Goal: Find specific page/section: Find specific page/section

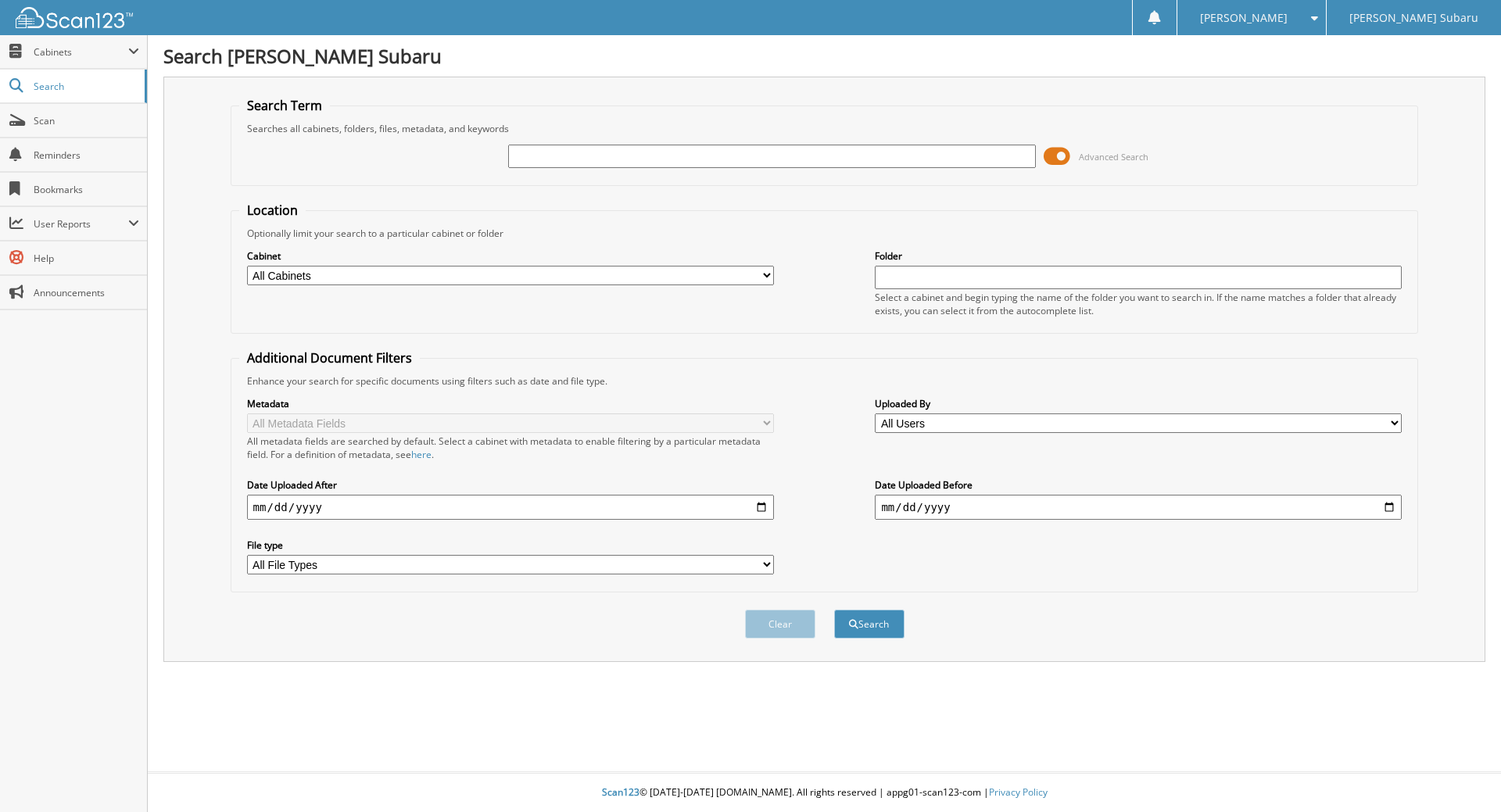
click at [530, 162] on input "text" at bounding box center [771, 156] width 527 height 24
type input "46100693"
click at [834, 609] on button "Search" at bounding box center [869, 624] width 71 height 29
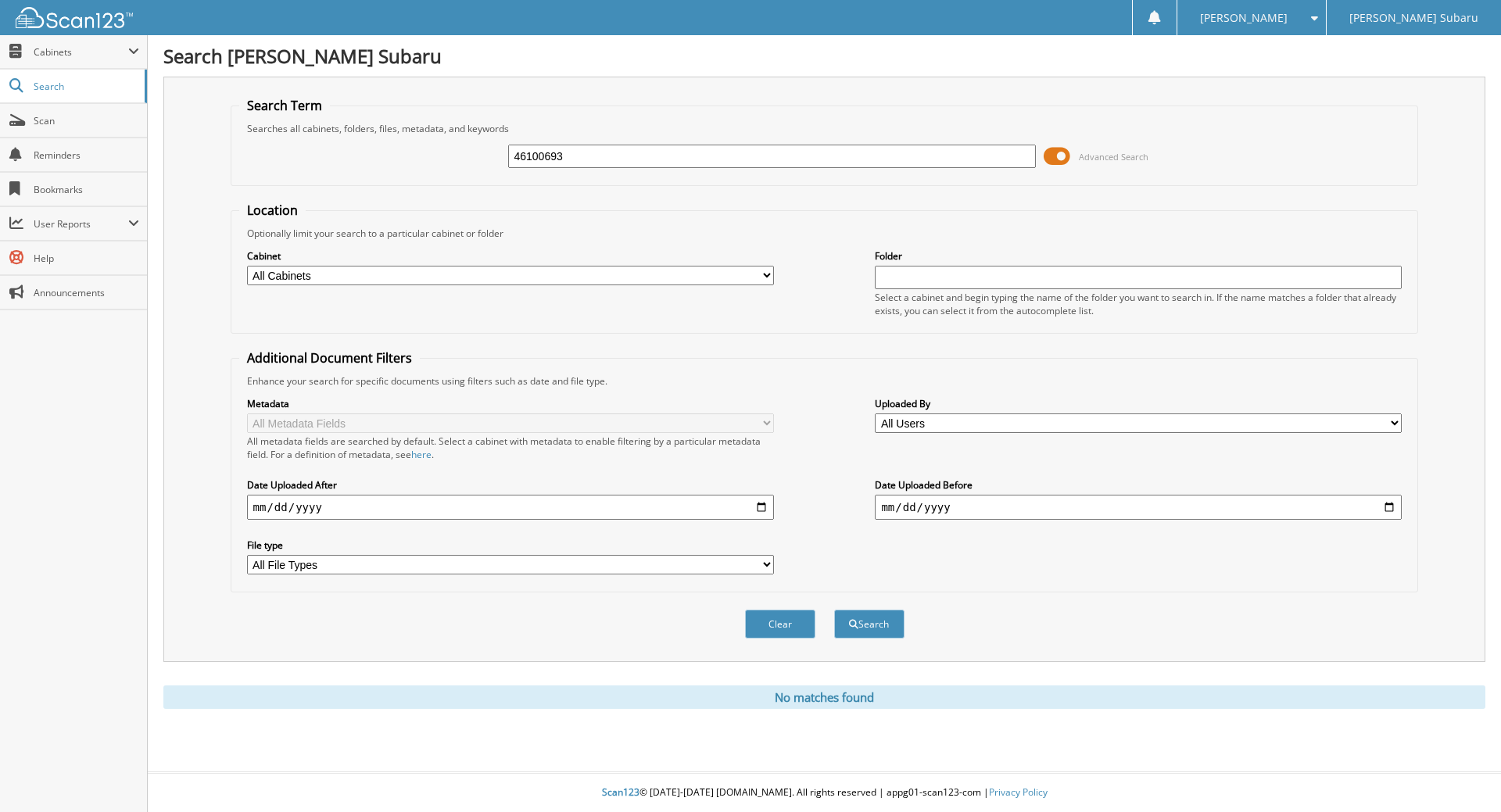
click at [669, 151] on input "46100693" at bounding box center [771, 156] width 527 height 24
drag, startPoint x: 535, startPoint y: 157, endPoint x: 447, endPoint y: 169, distance: 88.8
click at [447, 169] on div "46100693 Advanced Search" at bounding box center [825, 156] width 1171 height 42
type input "0693"
click at [834, 609] on button "Search" at bounding box center [869, 624] width 71 height 29
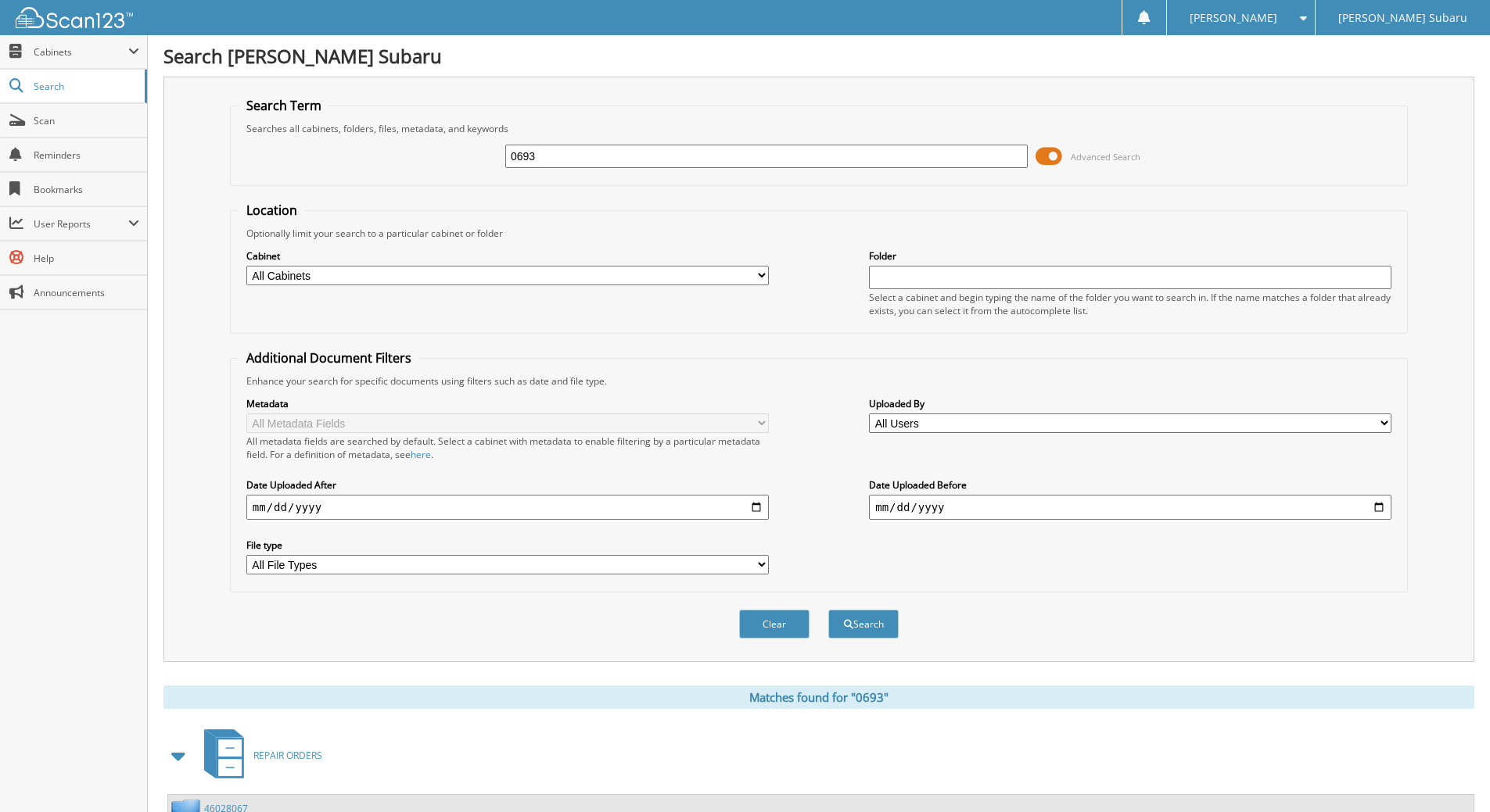
click at [565, 269] on div "Cabinet All Cabinets REPAIR ORDERS Needs Filing" at bounding box center [507, 267] width 522 height 39
click at [564, 275] on select "All Cabinets REPAIR ORDERS Needs Filing" at bounding box center [507, 276] width 522 height 20
select select "11615"
click at [246, 266] on select "All Cabinets REPAIR ORDERS Needs Filing" at bounding box center [507, 276] width 522 height 20
click at [903, 285] on input "text" at bounding box center [1129, 278] width 522 height 24
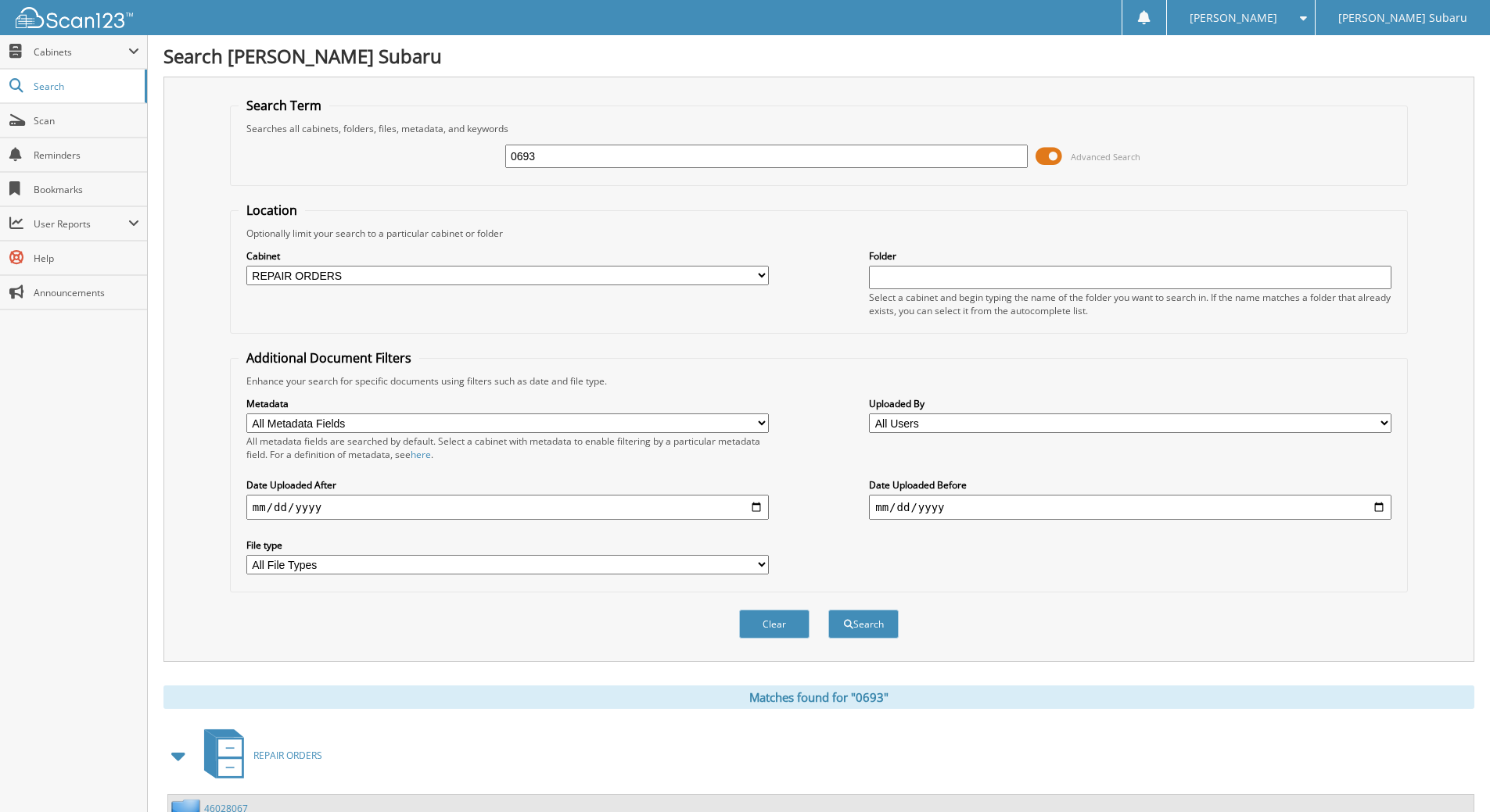
type input "2025"
click at [792, 228] on div "Optionally limit your search to a particular cabinet or folder" at bounding box center [819, 233] width 1161 height 14
click at [852, 622] on button "Search" at bounding box center [863, 624] width 71 height 29
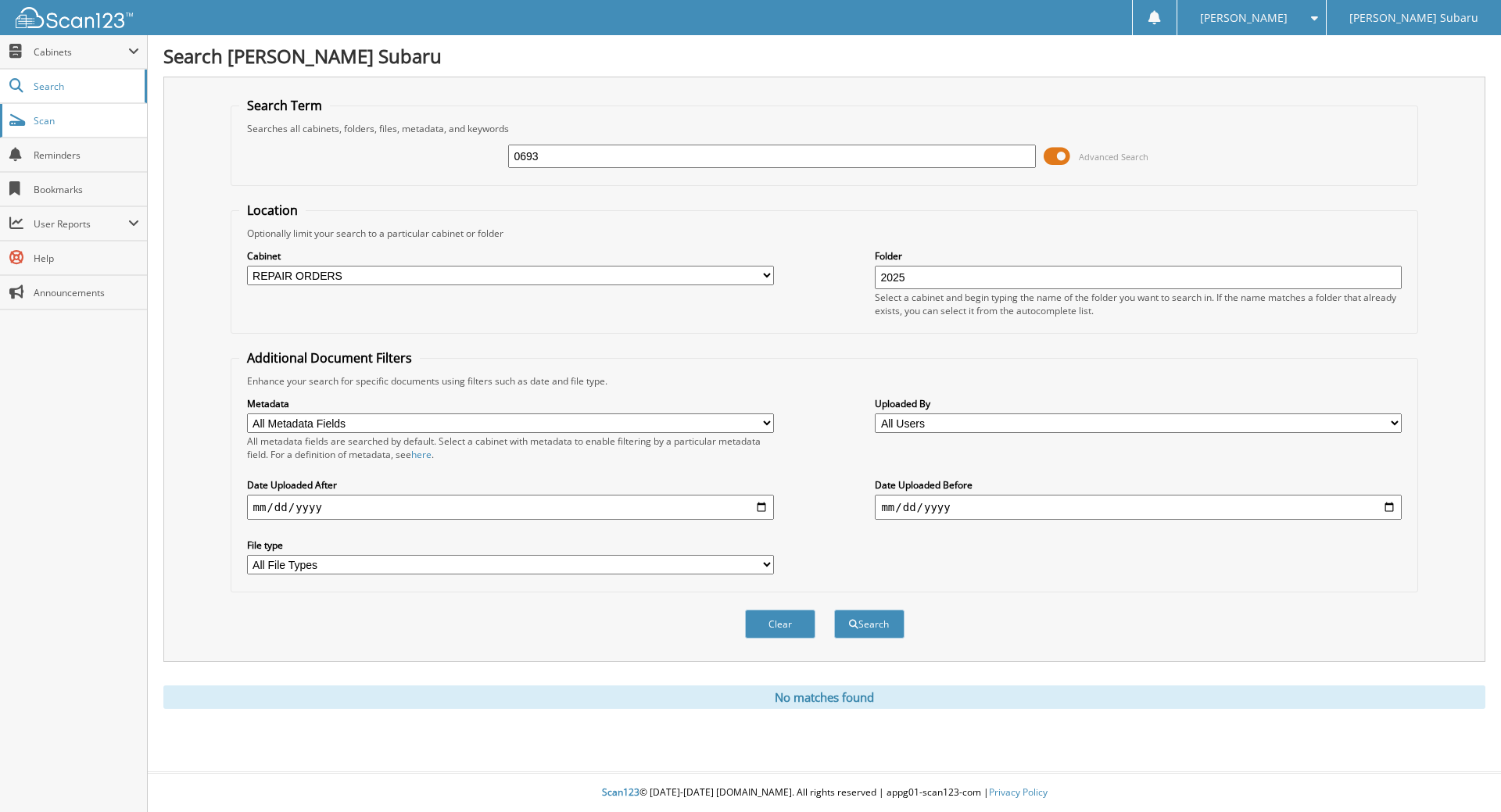
click at [97, 135] on link "Scan" at bounding box center [73, 120] width 147 height 33
